Goal: Task Accomplishment & Management: Use online tool/utility

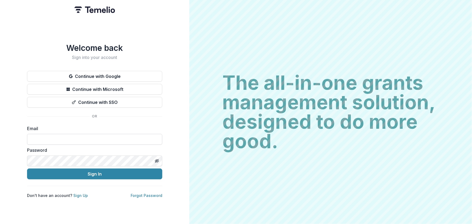
click at [45, 140] on input at bounding box center [94, 139] width 135 height 11
type input "*"
type input "**********"
click at [27, 169] on button "Sign In" at bounding box center [94, 174] width 135 height 11
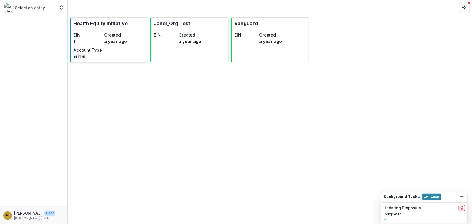
click at [91, 25] on p "Health Equity Initiative" at bounding box center [100, 23] width 54 height 7
click at [462, 208] on icon "delete" at bounding box center [462, 208] width 4 height 4
